Goal: Task Accomplishment & Management: Use online tool/utility

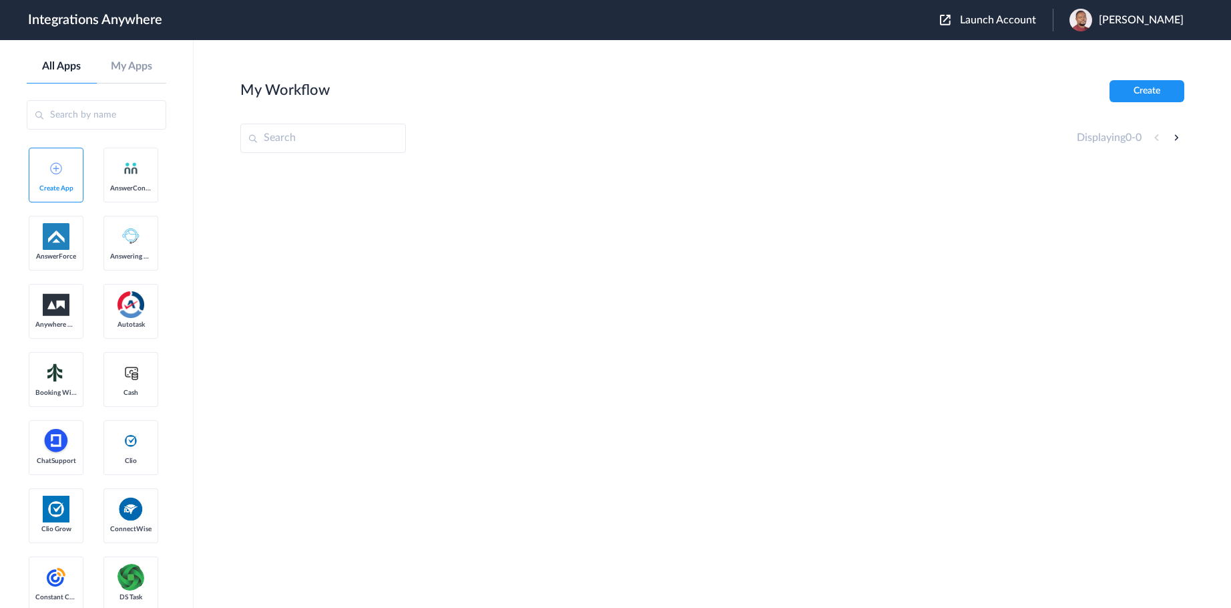
click at [1023, 21] on span "Launch Account" at bounding box center [998, 20] width 76 height 11
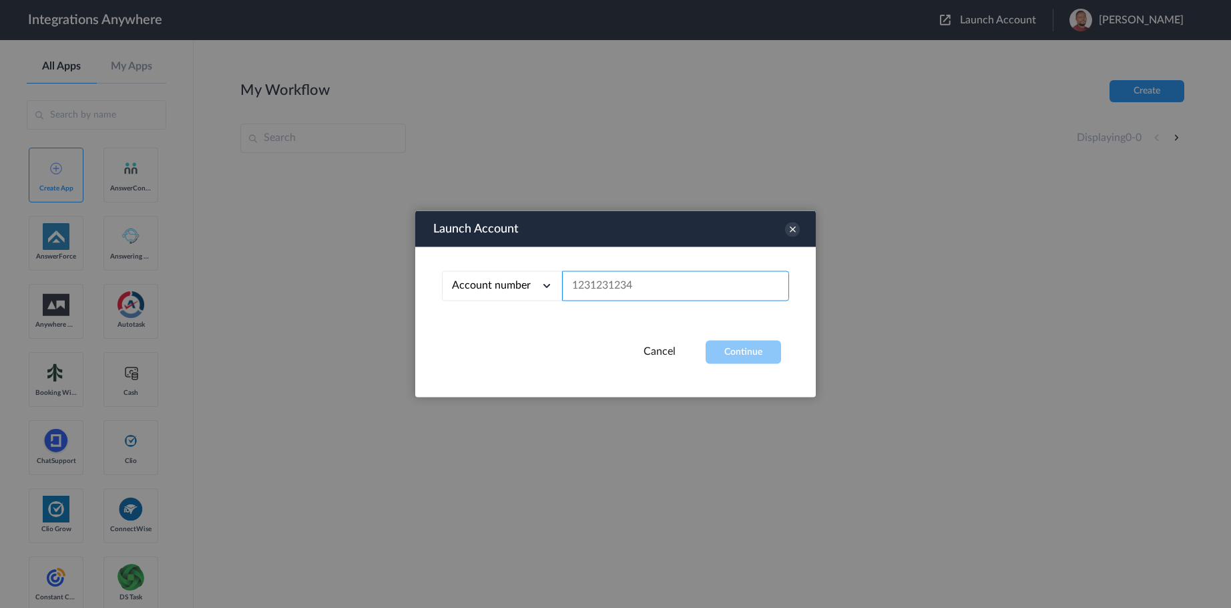
click at [634, 286] on input "text" at bounding box center [675, 286] width 227 height 30
paste input "1260011268"
type input "1260011268"
click at [735, 356] on button "Continue" at bounding box center [743, 352] width 75 height 23
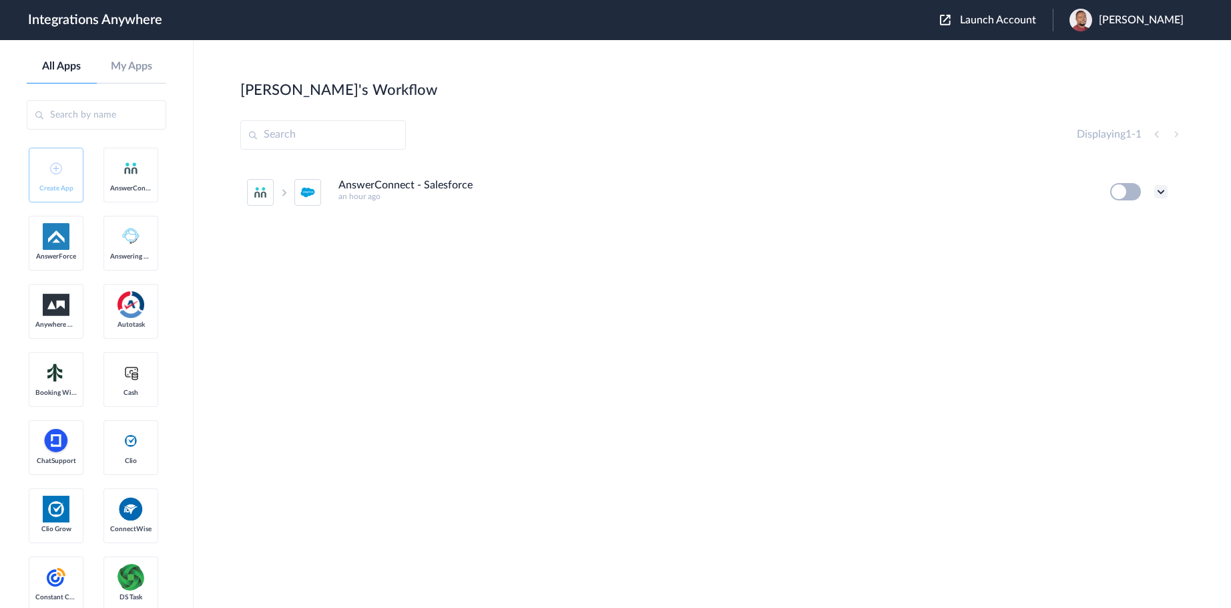
click at [1165, 191] on icon at bounding box center [1161, 191] width 13 height 13
click at [1121, 224] on link "Edit" at bounding box center [1107, 222] width 32 height 9
click at [1163, 192] on icon at bounding box center [1161, 191] width 13 height 13
click at [1144, 247] on link "Task history" at bounding box center [1123, 246] width 64 height 9
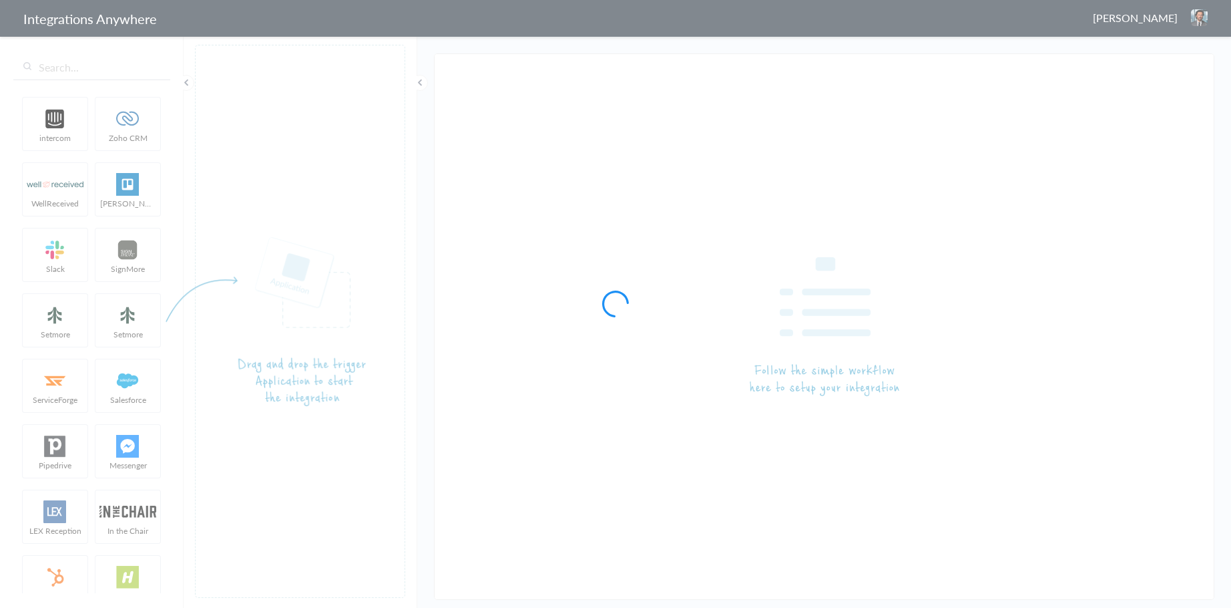
type input "AnswerConnect - Salesforce"
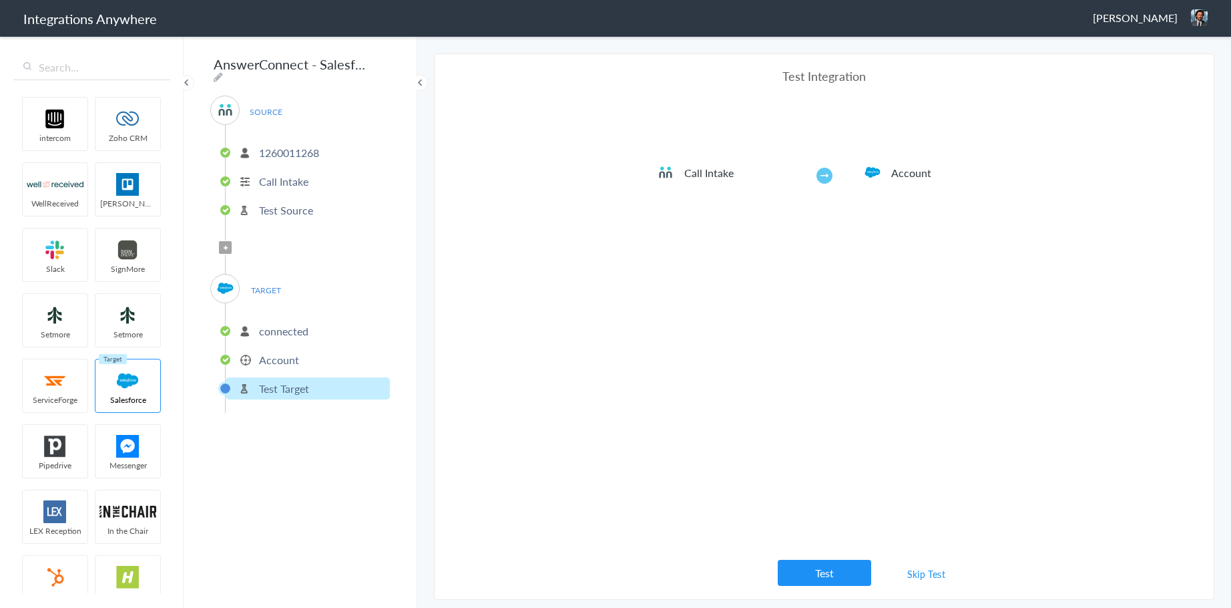
click at [288, 148] on p "1260011268" at bounding box center [289, 152] width 60 height 15
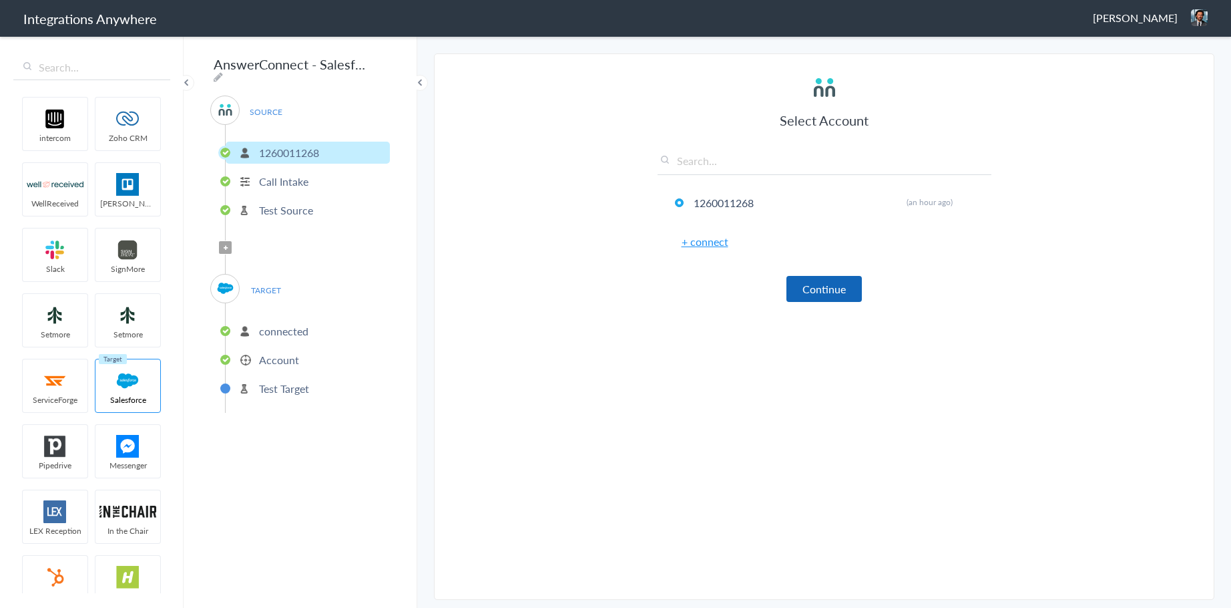
click at [831, 293] on button "Continue" at bounding box center [824, 289] width 75 height 26
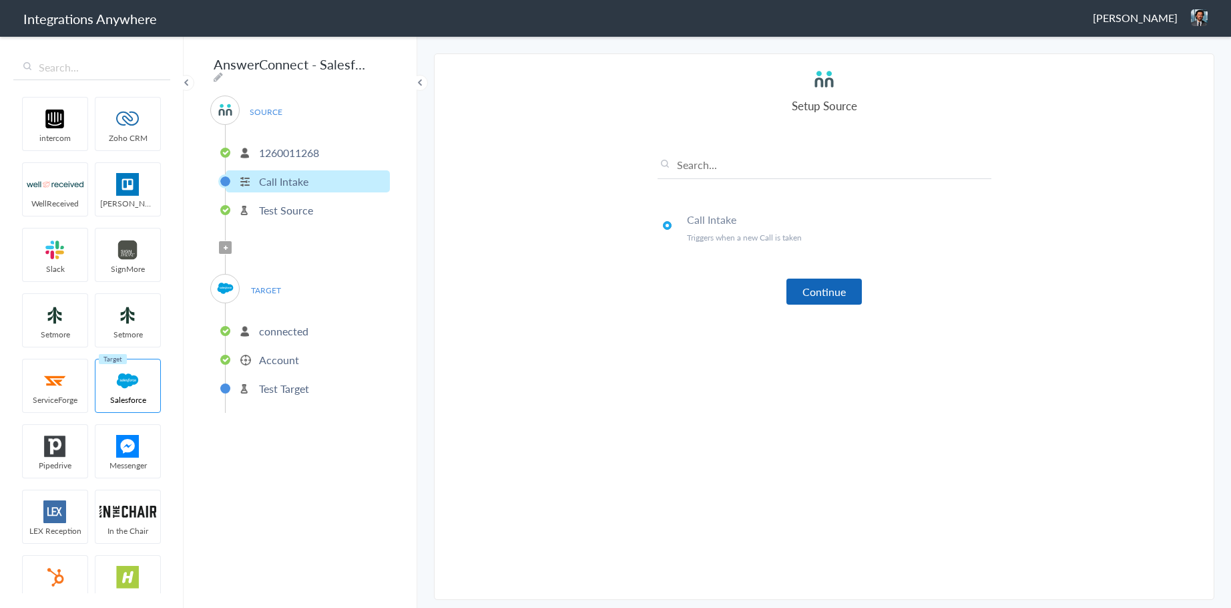
click at [825, 292] on button "Continue" at bounding box center [824, 291] width 75 height 26
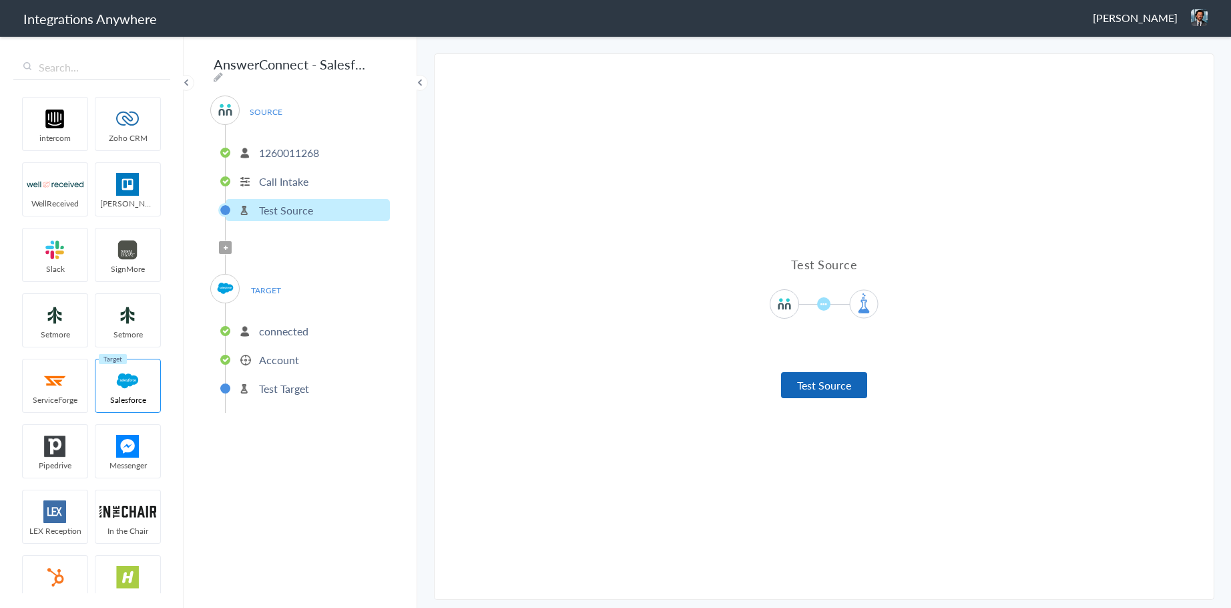
click at [811, 391] on button "Test Source" at bounding box center [824, 385] width 86 height 26
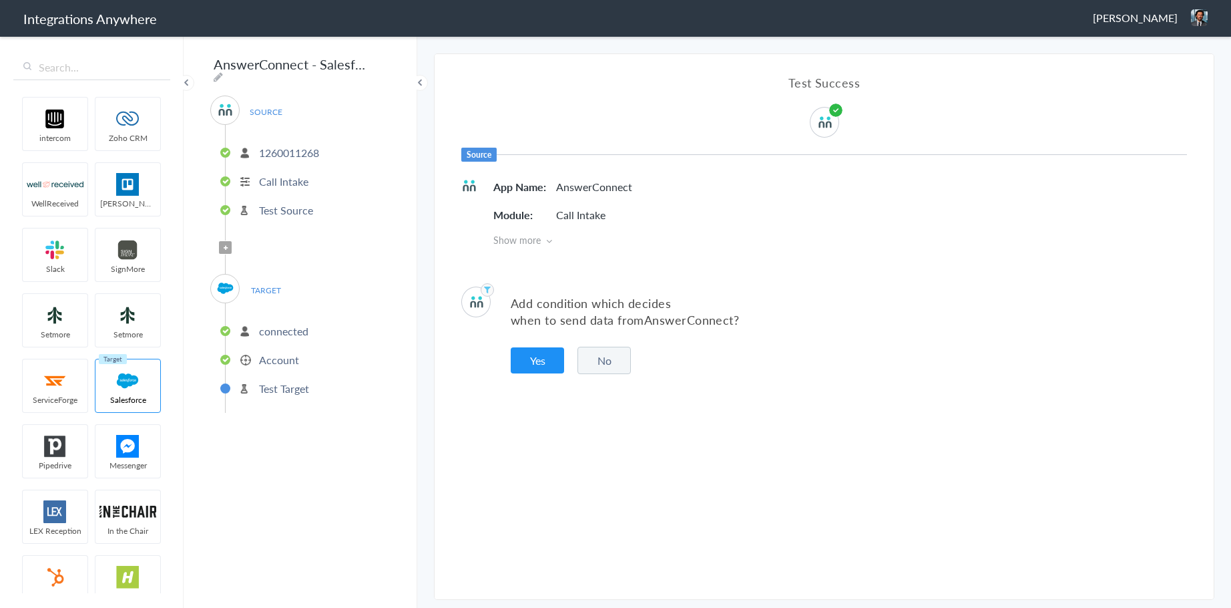
click at [602, 357] on button "No" at bounding box center [604, 360] width 53 height 27
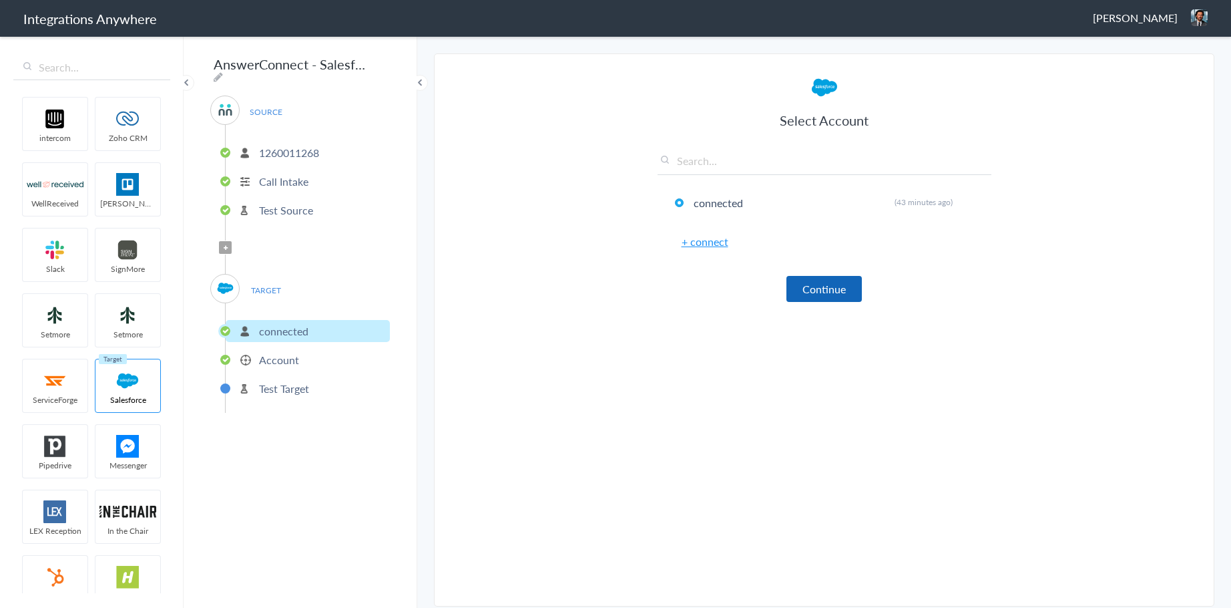
click at [822, 284] on button "Continue" at bounding box center [824, 289] width 75 height 26
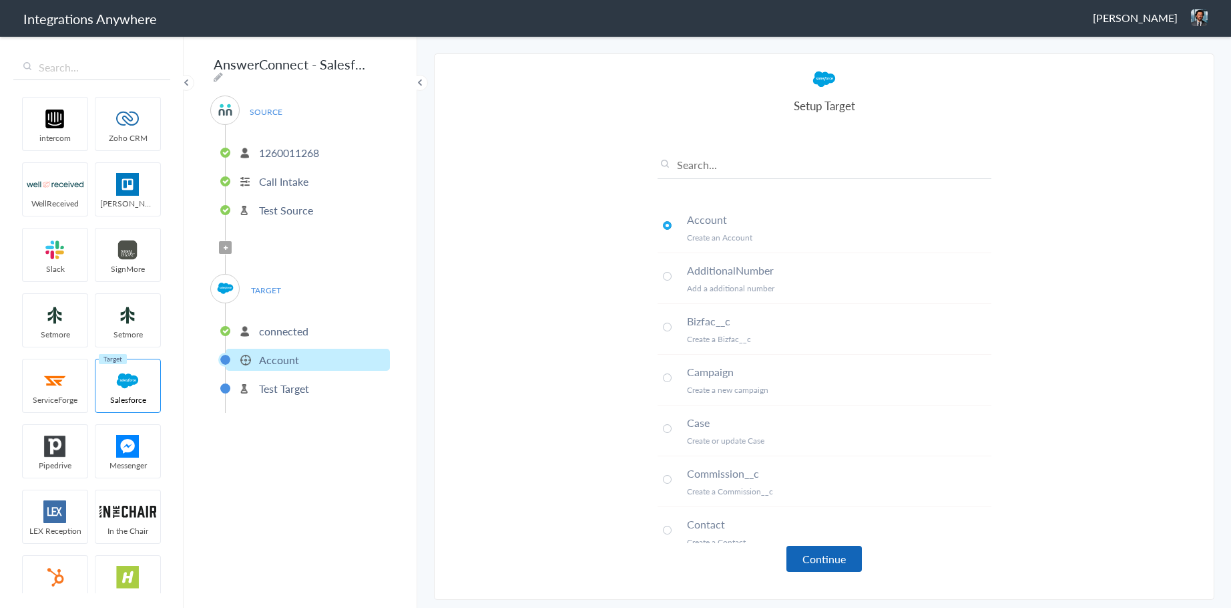
click at [824, 559] on button "Continue" at bounding box center [824, 559] width 75 height 26
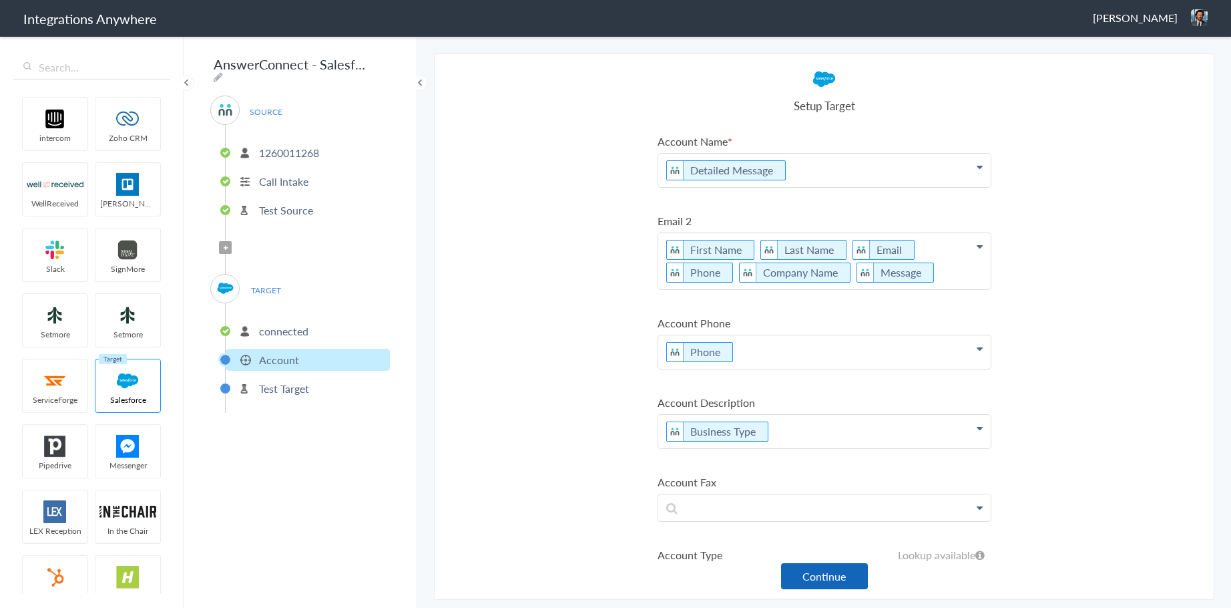
click at [833, 576] on button "Continue" at bounding box center [824, 576] width 87 height 26
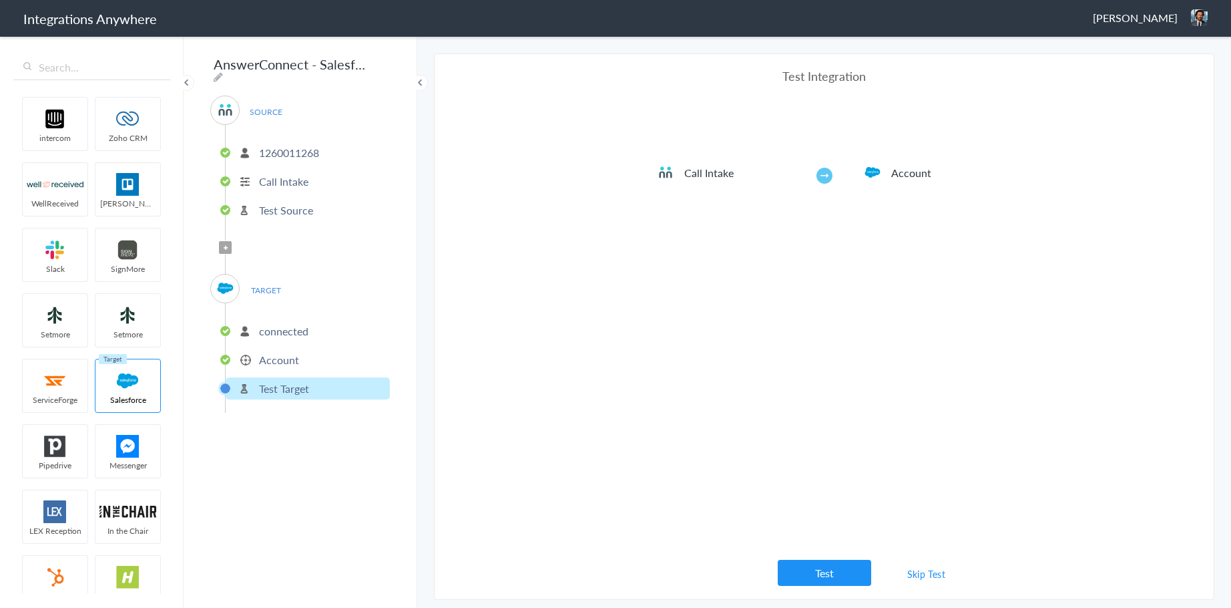
click at [833, 576] on button "Test" at bounding box center [824, 573] width 93 height 26
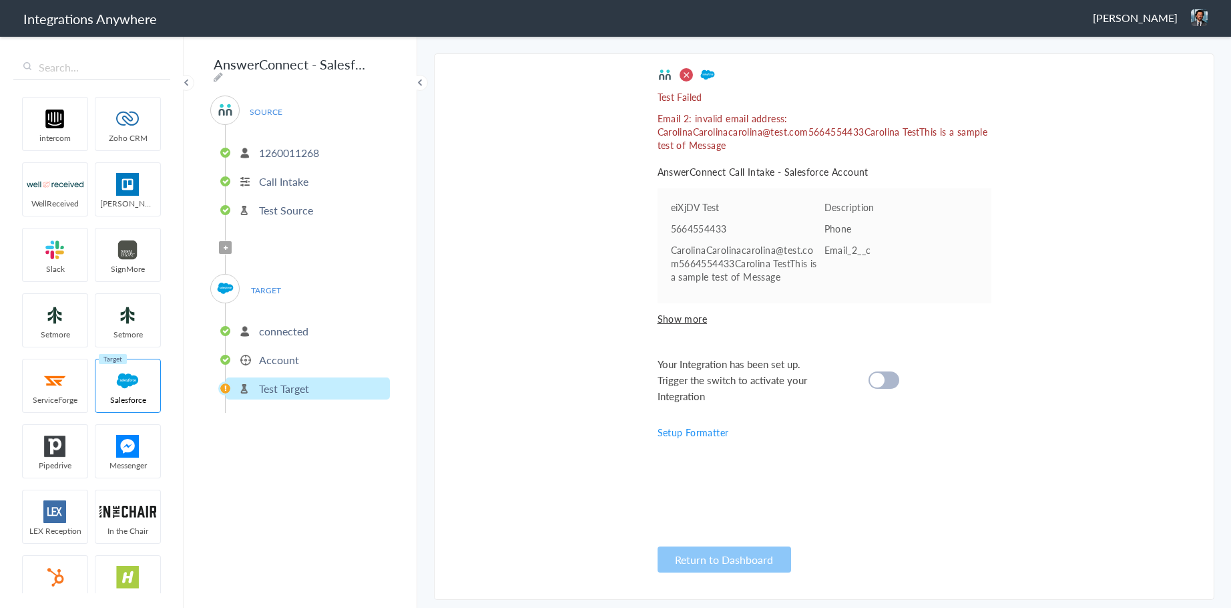
click at [279, 354] on p "Account" at bounding box center [279, 359] width 40 height 15
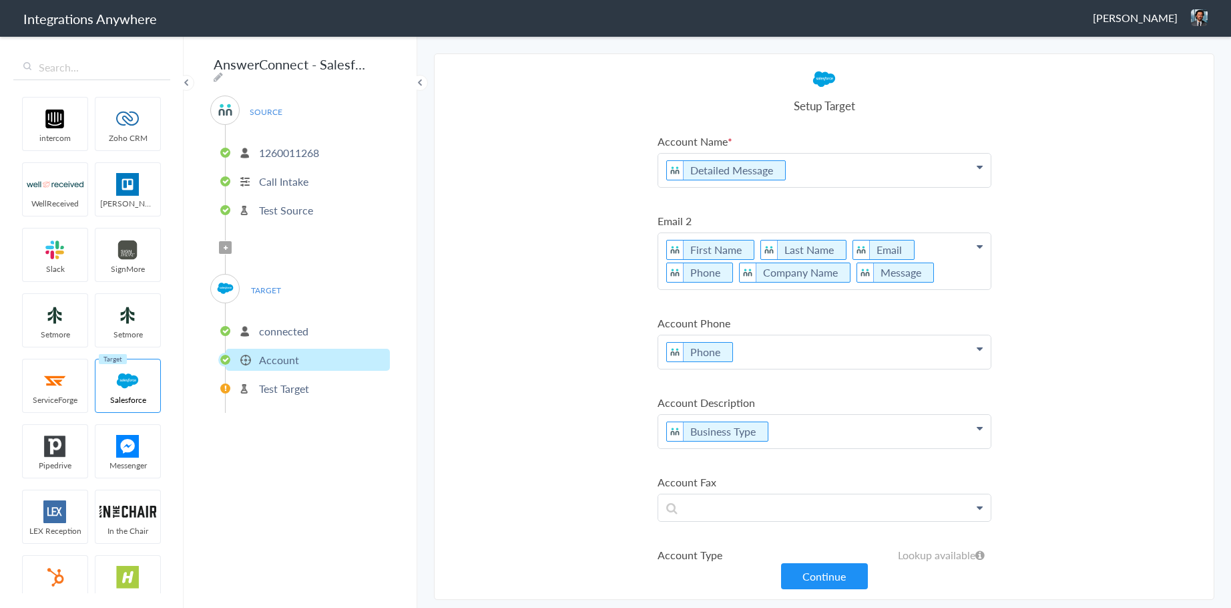
click at [287, 325] on p "connected" at bounding box center [283, 330] width 49 height 15
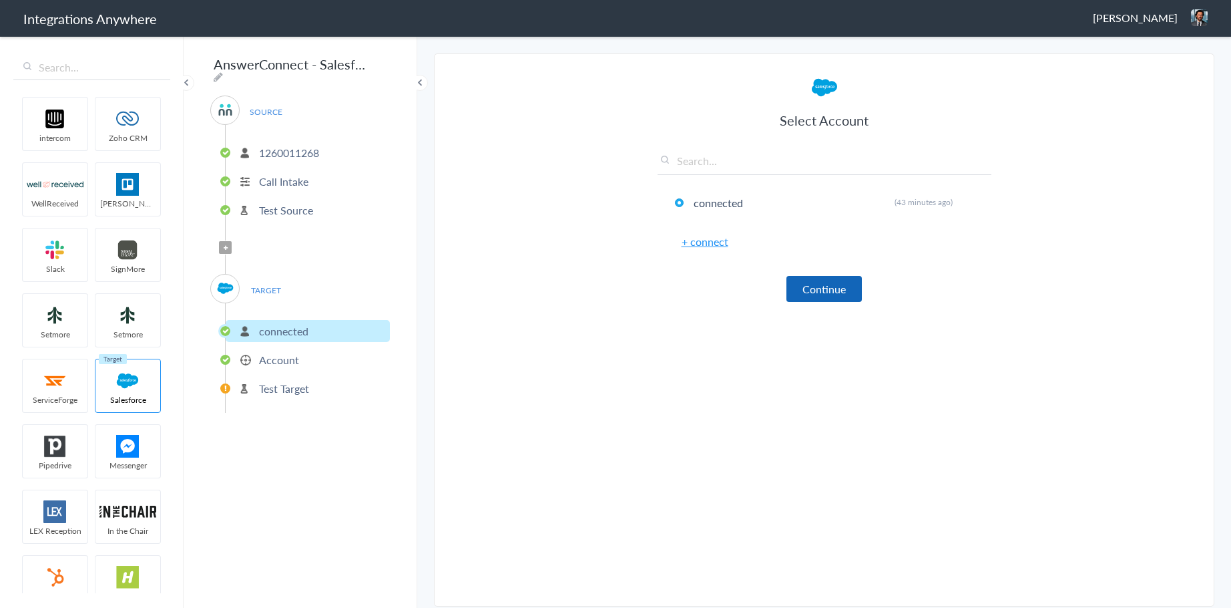
click at [839, 289] on button "Continue" at bounding box center [824, 289] width 75 height 26
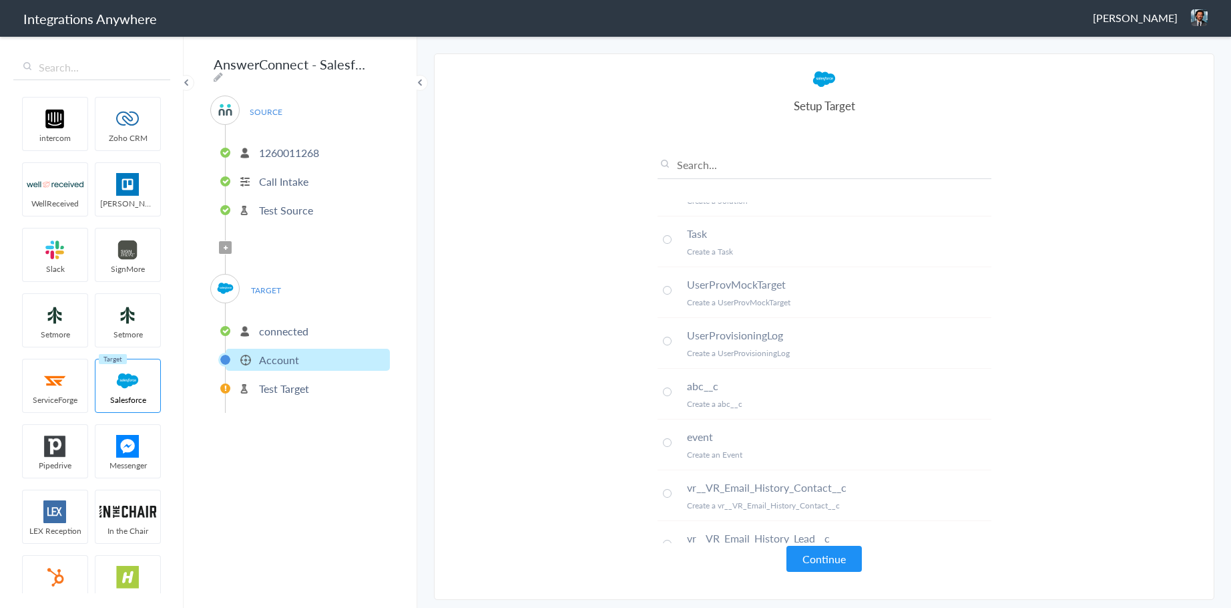
scroll to position [1283, 0]
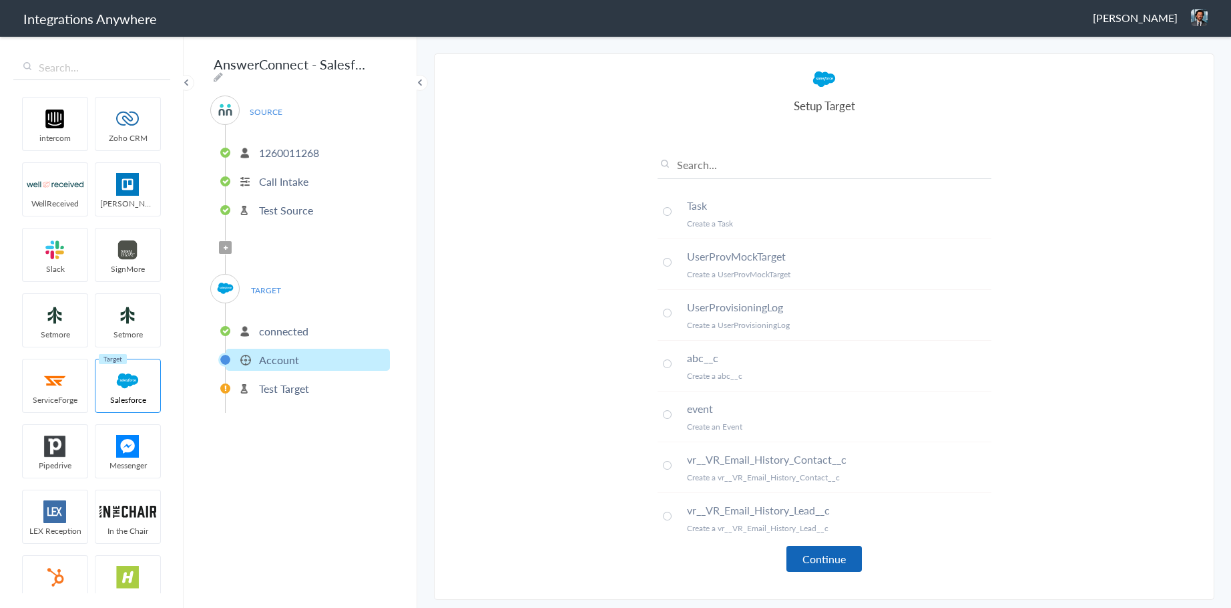
click at [820, 564] on button "Continue" at bounding box center [824, 559] width 75 height 26
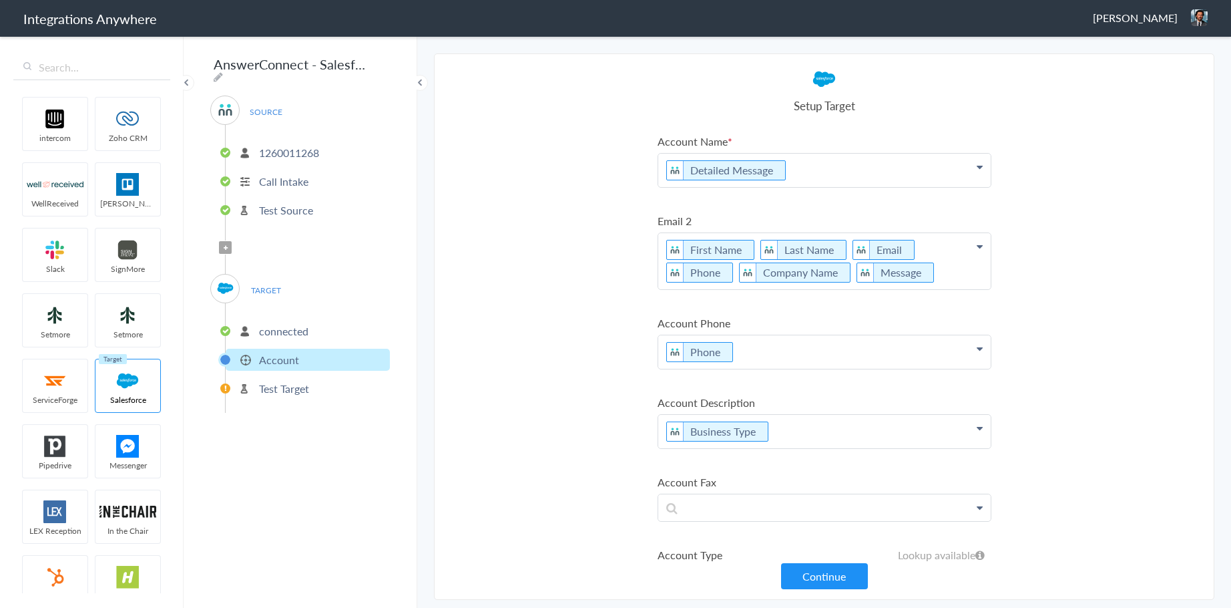
click at [289, 148] on p "1260011268" at bounding box center [289, 152] width 60 height 15
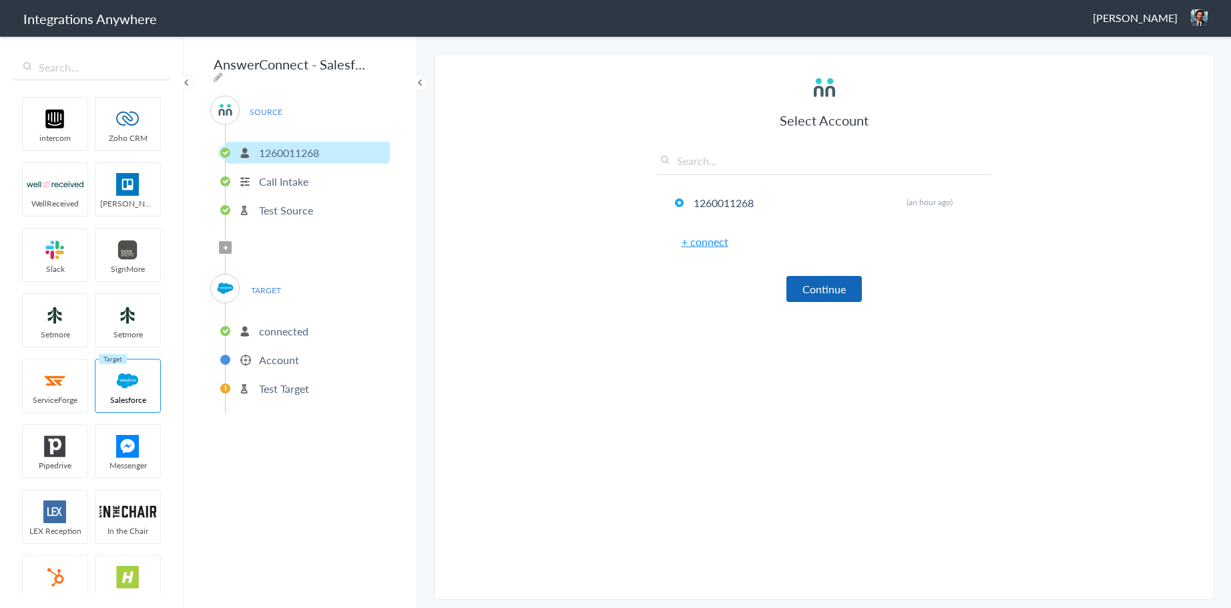
click at [811, 294] on button "Continue" at bounding box center [824, 289] width 75 height 26
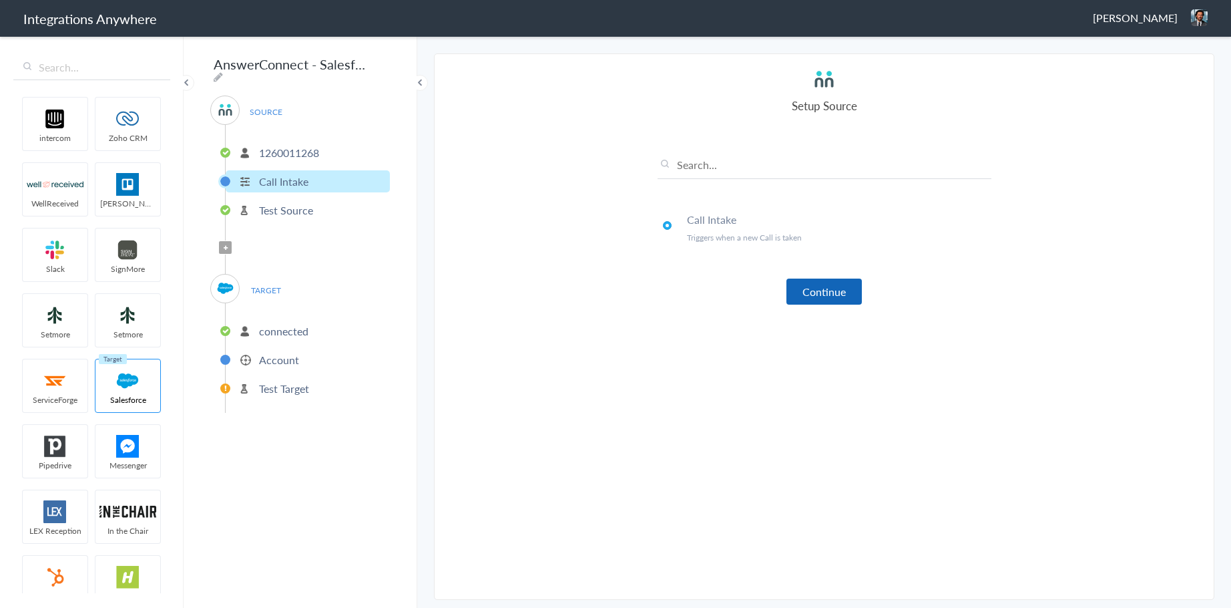
click at [823, 290] on button "Continue" at bounding box center [824, 291] width 75 height 26
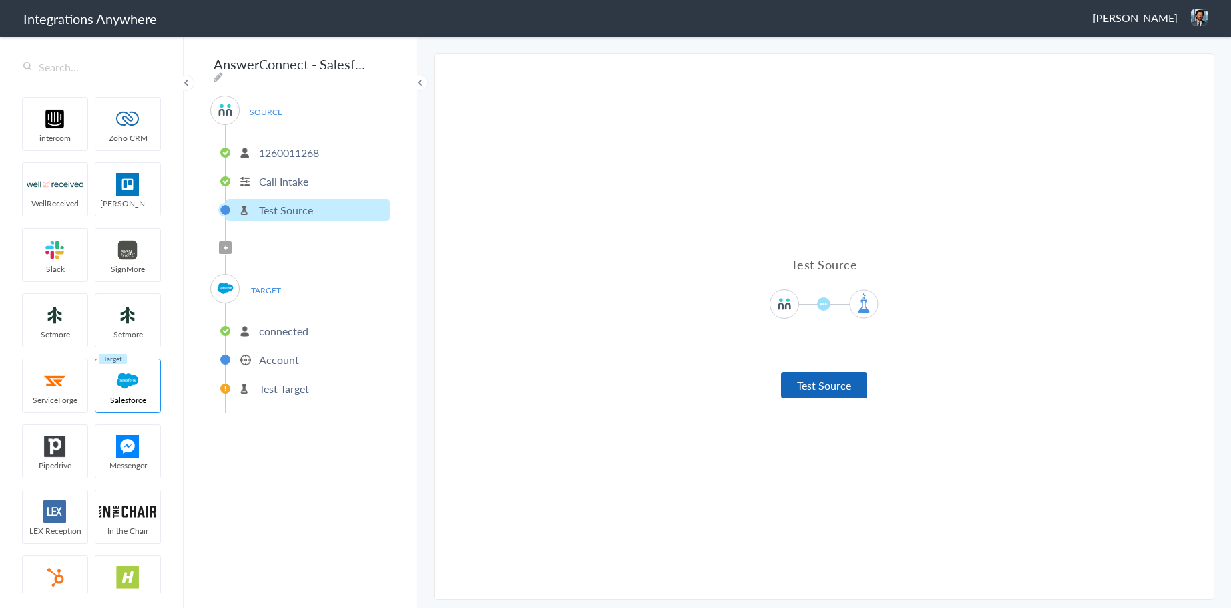
click at [835, 383] on button "Test Source" at bounding box center [824, 385] width 86 height 26
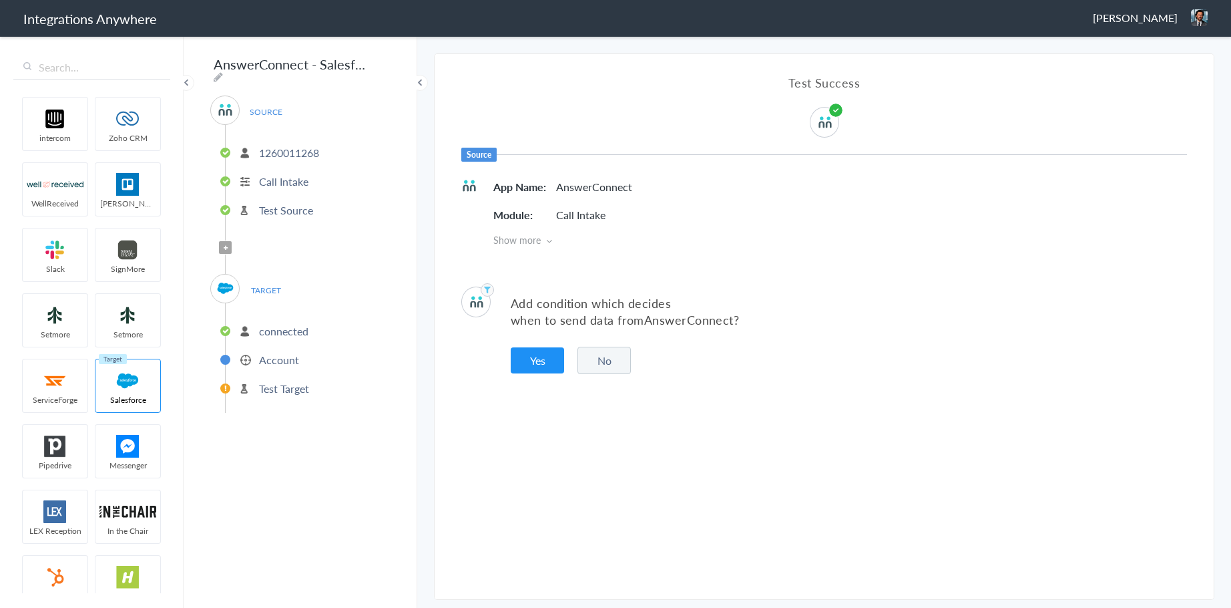
click at [604, 362] on button "No" at bounding box center [604, 360] width 53 height 27
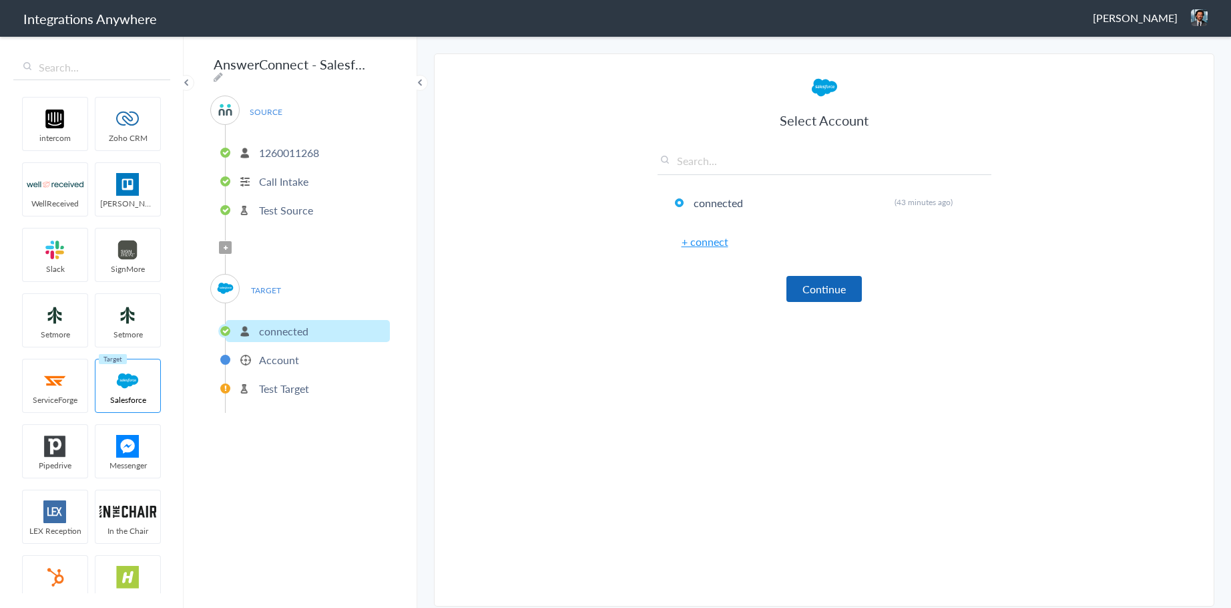
click at [828, 294] on button "Continue" at bounding box center [824, 289] width 75 height 26
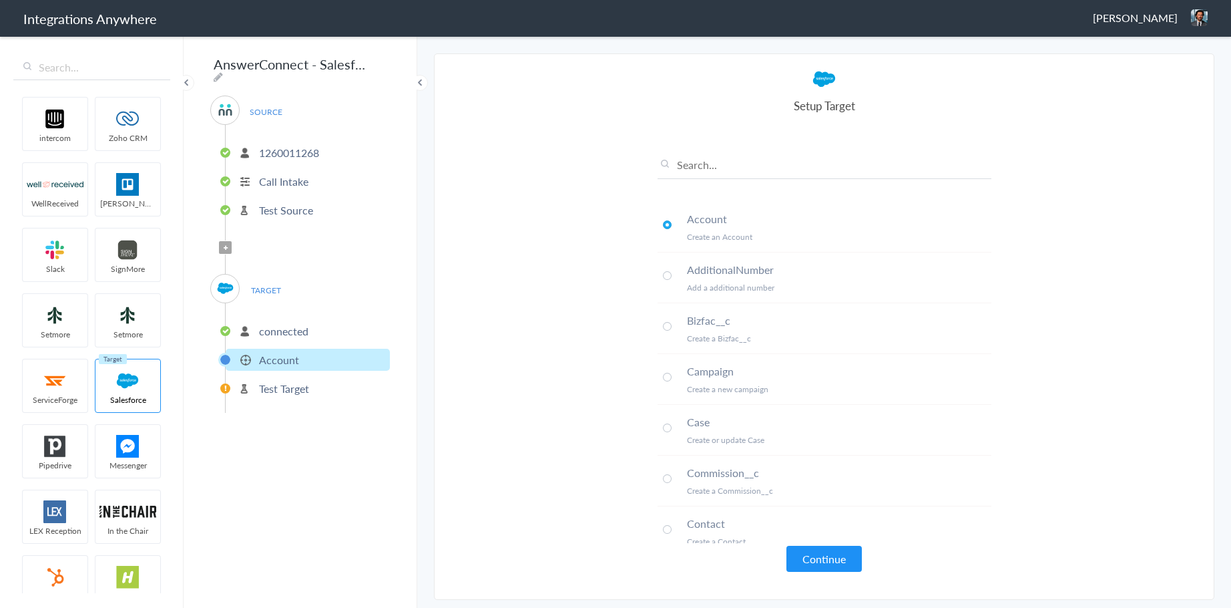
scroll to position [0, 0]
click at [823, 563] on button "Continue" at bounding box center [824, 559] width 75 height 26
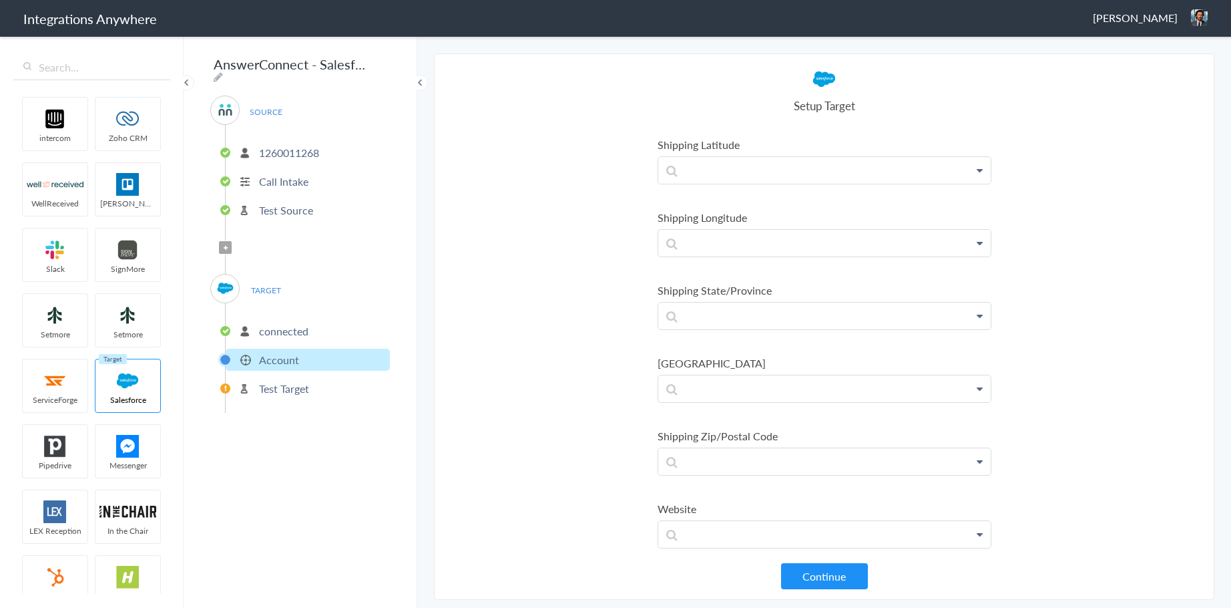
scroll to position [1583, 0]
